Goal: Information Seeking & Learning: Learn about a topic

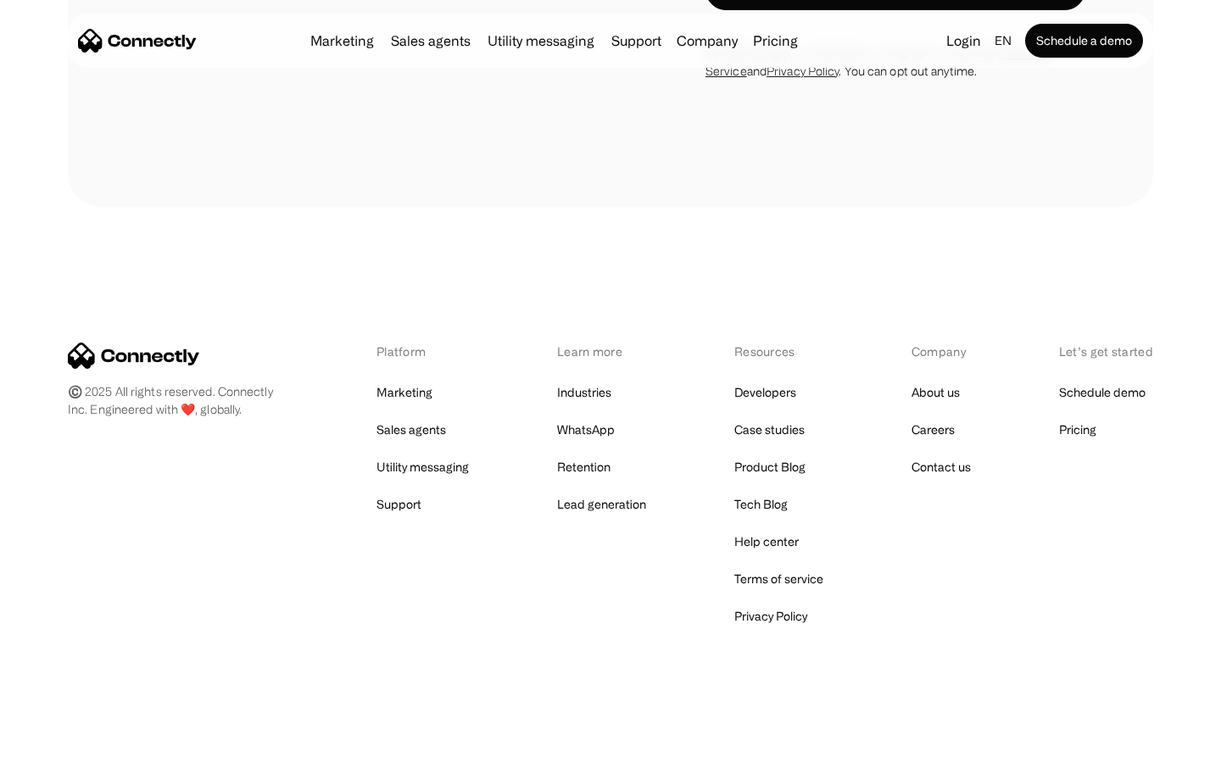
scroll to position [4469, 0]
